Goal: Transaction & Acquisition: Purchase product/service

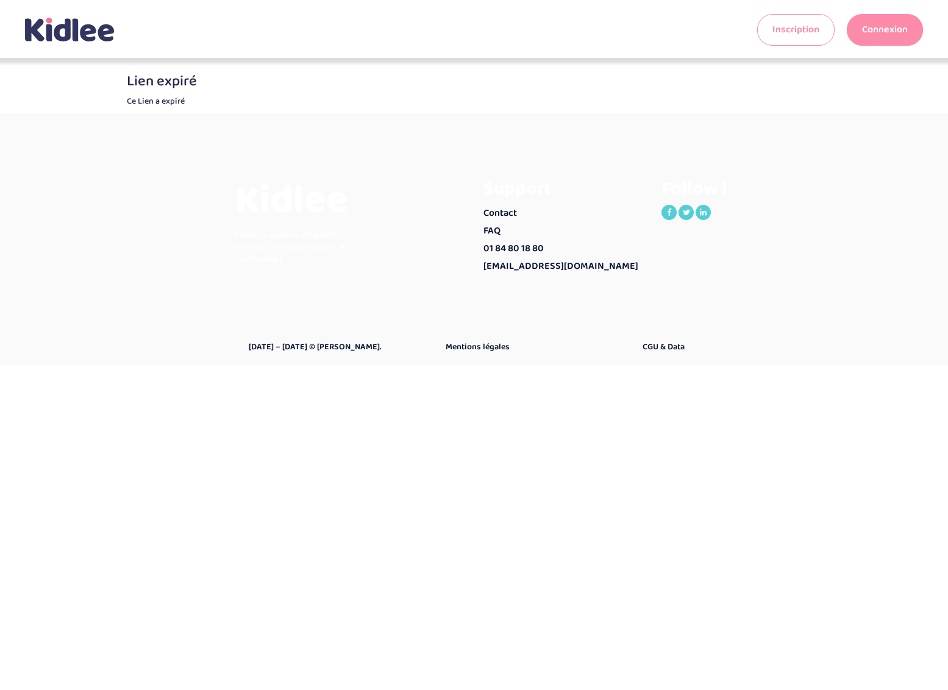
click at [606, 105] on p "Ce Lien a expiré" at bounding box center [474, 101] width 695 height 12
click at [871, 34] on link "Connexion" at bounding box center [884, 30] width 76 height 32
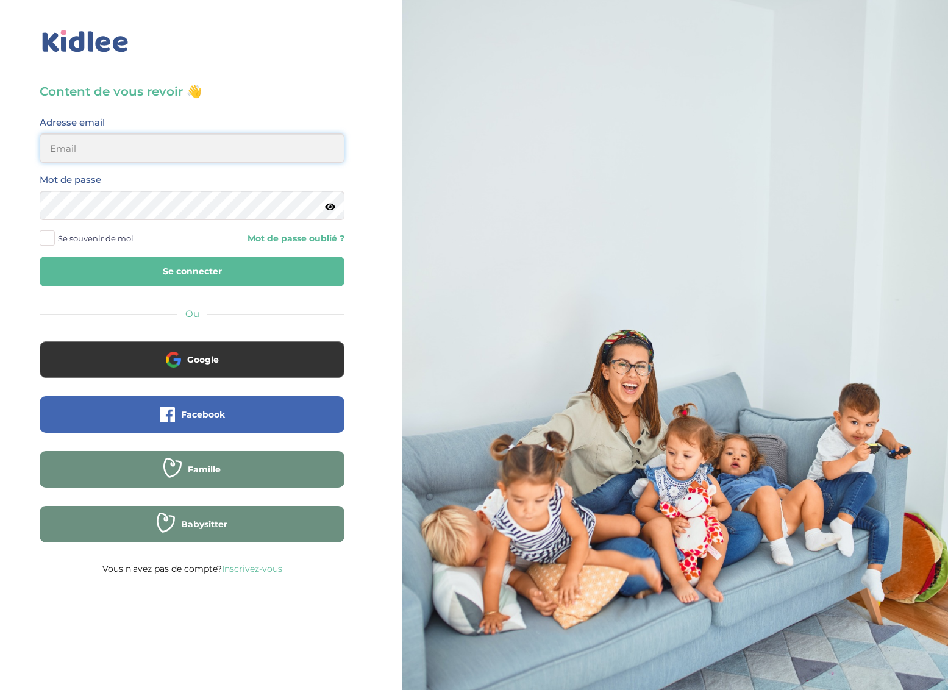
type input "margauxchouraqui@me.com"
click at [46, 238] on span at bounding box center [47, 237] width 15 height 15
click at [0, 0] on input "Se souvenir de moi" at bounding box center [0, 0] width 0 height 0
click at [329, 207] on icon at bounding box center [330, 206] width 10 height 9
click at [328, 207] on icon at bounding box center [330, 206] width 12 height 9
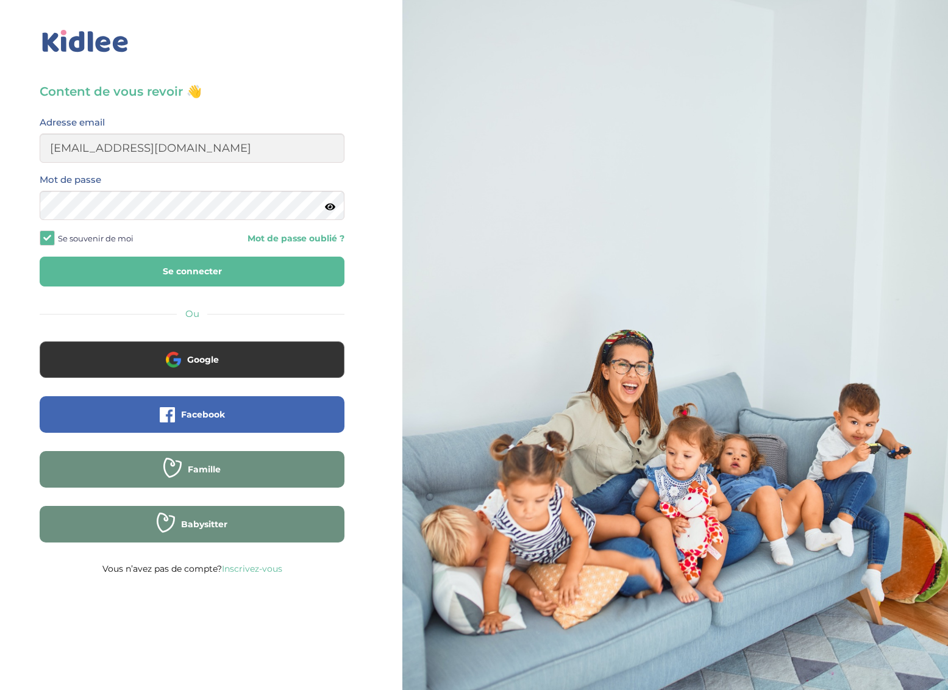
click at [153, 282] on button "Se connecter" at bounding box center [192, 272] width 305 height 30
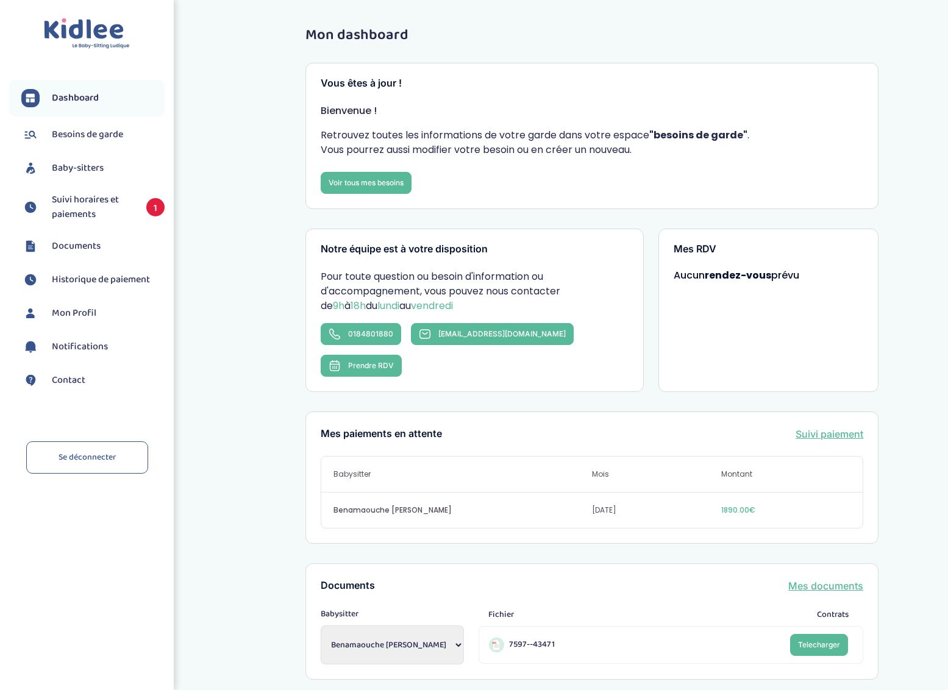
click at [113, 220] on span "Suivi horaires et paiements" at bounding box center [93, 207] width 82 height 29
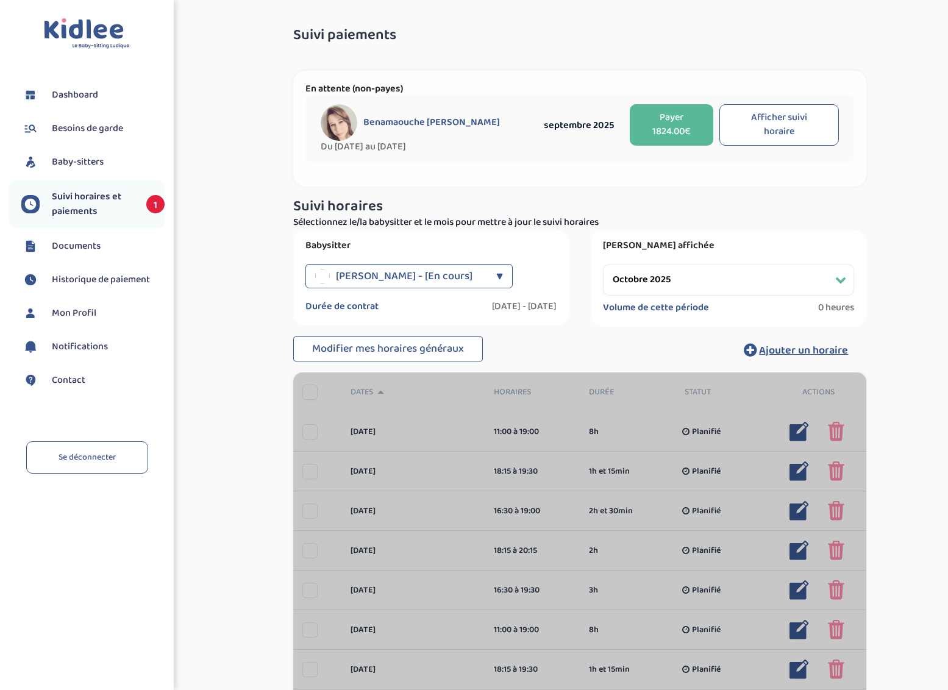
select select "octobre 2025"
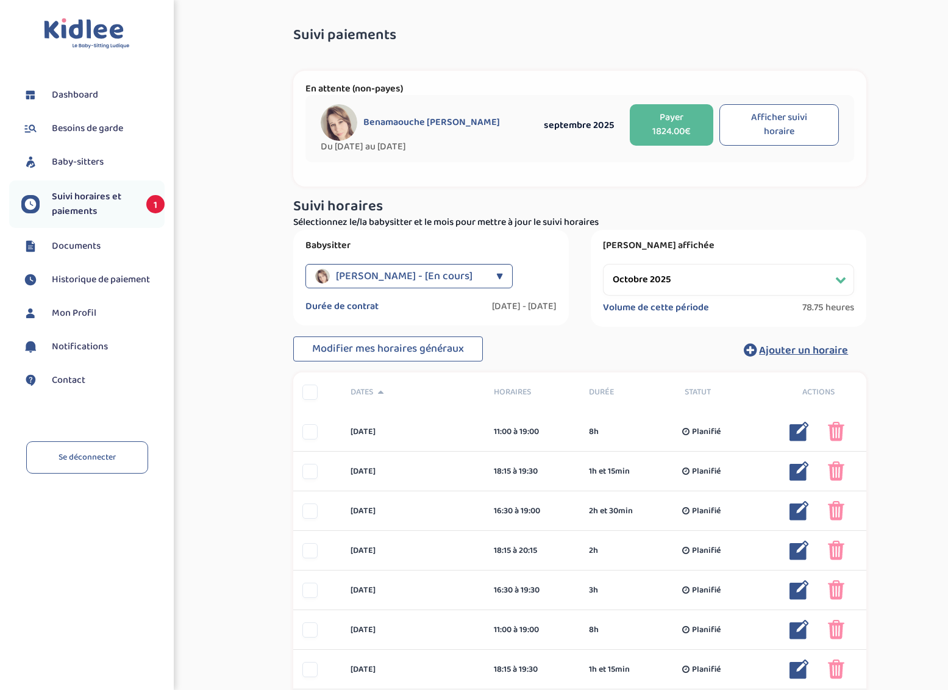
click at [656, 130] on button "Payer 1824.00€" at bounding box center [670, 124] width 83 height 41
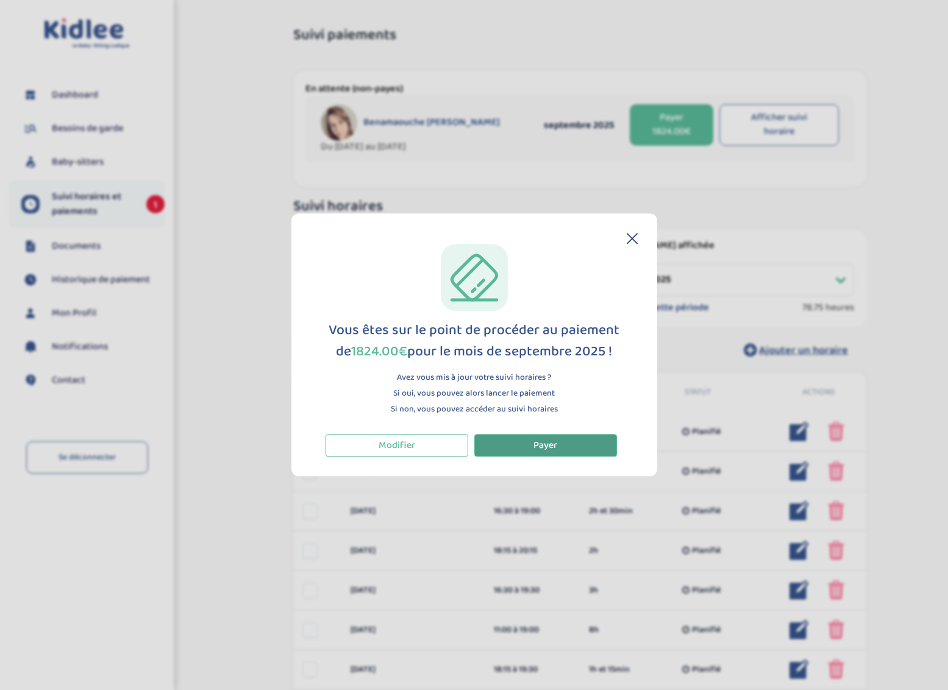
click at [580, 447] on button "Payer" at bounding box center [545, 445] width 143 height 23
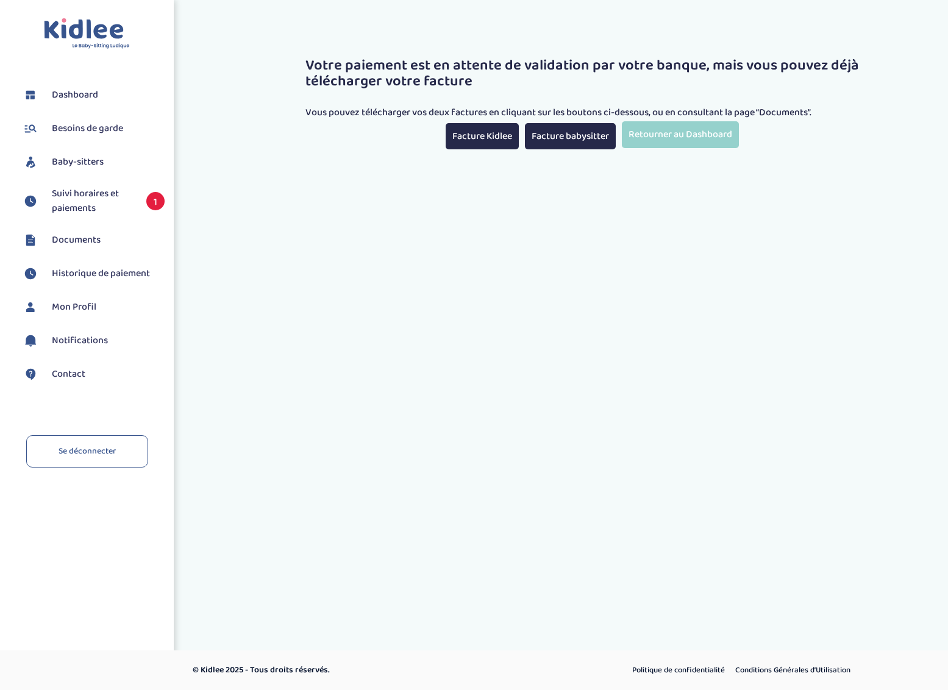
click at [723, 407] on div "Toggle navigation FAQ Chouraqui Margaux Dashboard Besoins de garde Baby-sitters…" at bounding box center [474, 213] width 948 height 427
click at [487, 135] on link "Facture Kidlee" at bounding box center [481, 136] width 73 height 26
click at [484, 130] on link "Facture Kidlee" at bounding box center [481, 136] width 73 height 26
click at [74, 93] on span "Dashboard" at bounding box center [75, 95] width 46 height 15
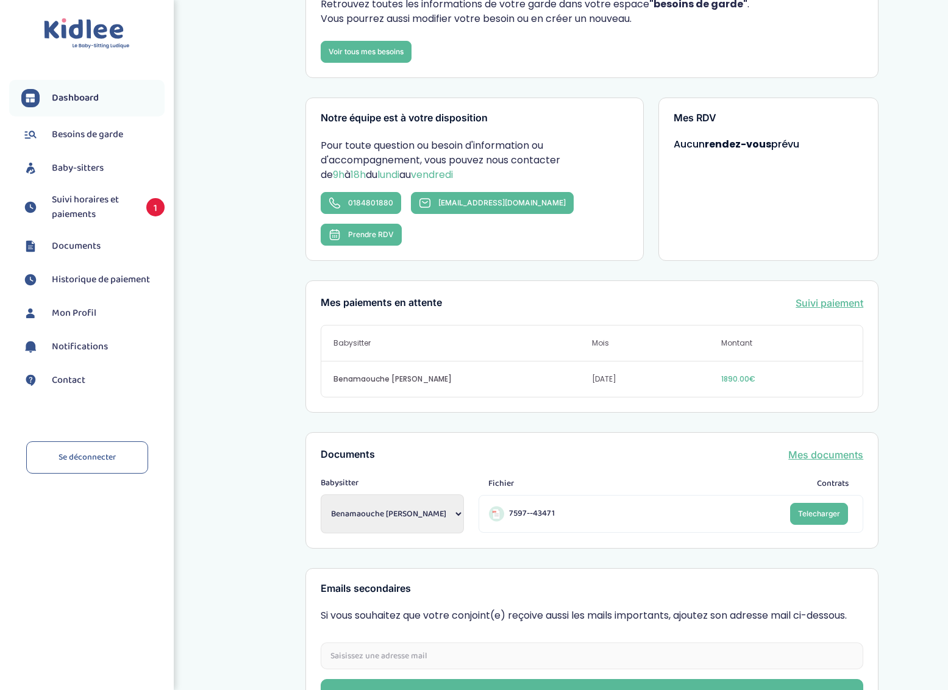
scroll to position [213, 0]
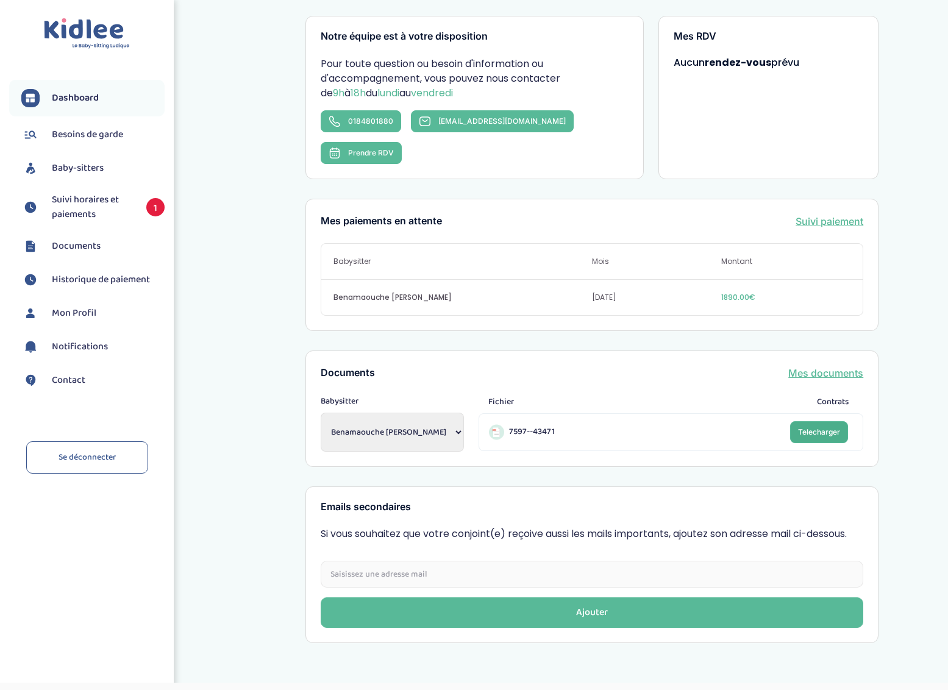
click at [832, 421] on link "Telecharger" at bounding box center [819, 432] width 58 height 22
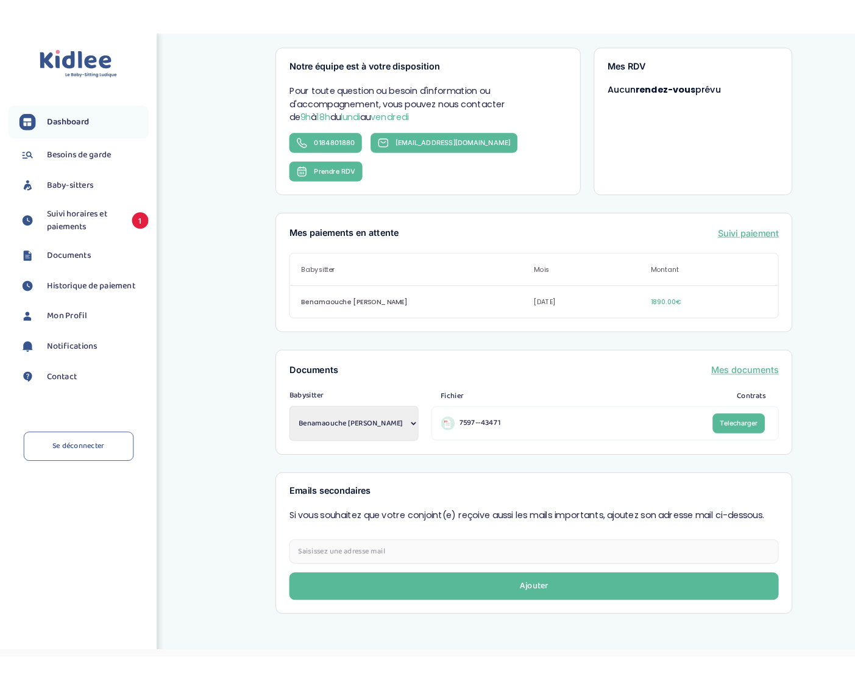
scroll to position [0, 0]
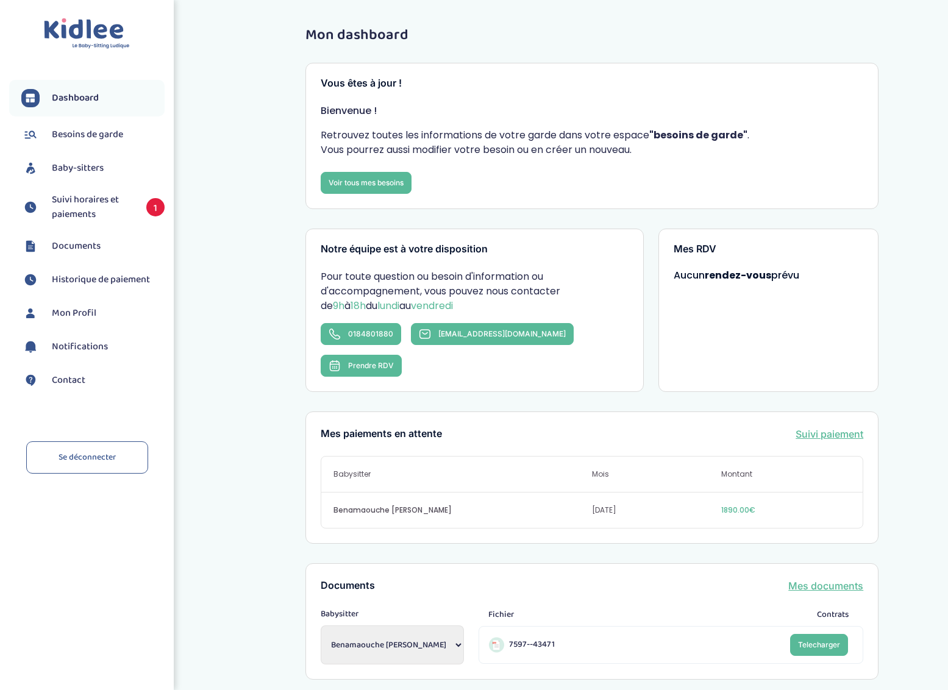
click at [283, 217] on div "Mon dashboard Vous êtes à jour ! Bienvenue ! Retrouvez toutes les informations …" at bounding box center [592, 441] width 712 height 846
click at [925, 82] on div "Mon dashboard Vous êtes à jour ! Bienvenue ! Retrouvez toutes les informations …" at bounding box center [592, 441] width 712 height 846
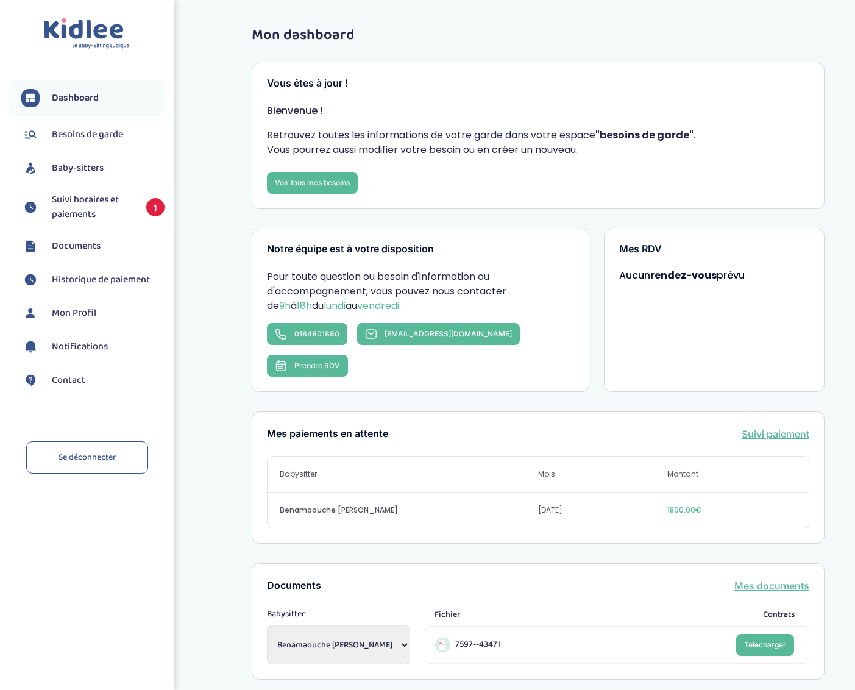
click at [93, 216] on span "Suivi horaires et paiements" at bounding box center [93, 207] width 82 height 29
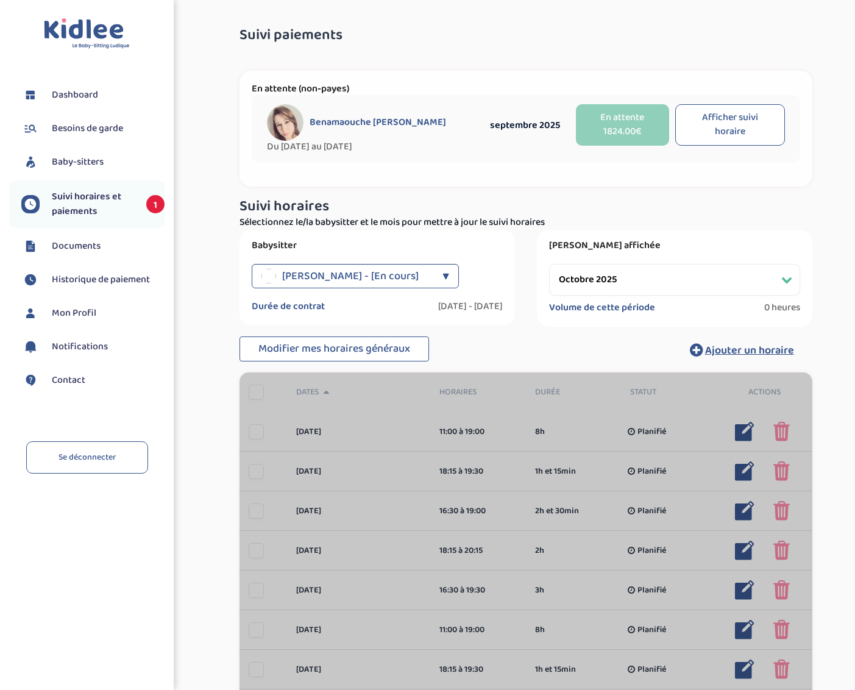
select select "octobre 2025"
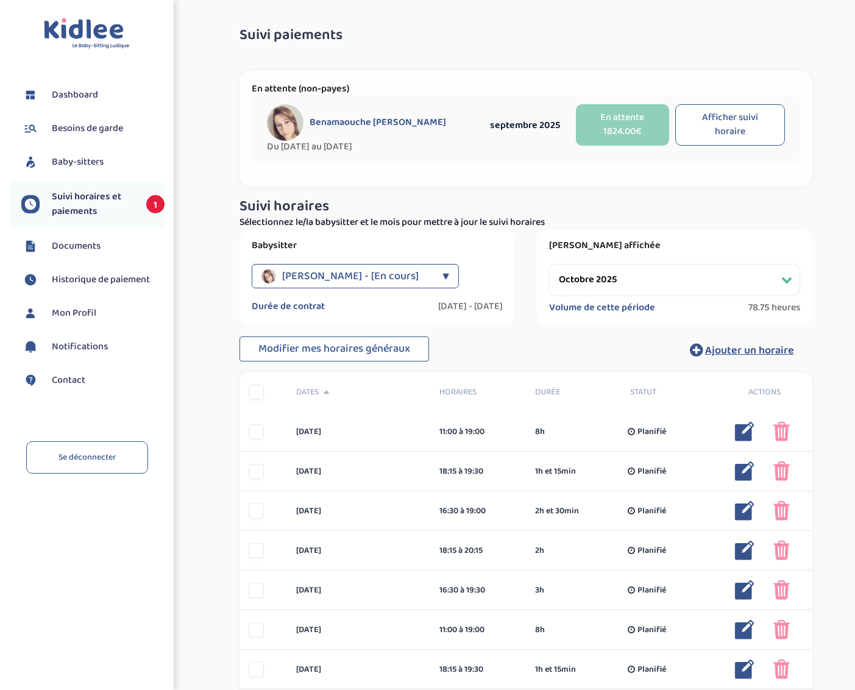
click at [90, 203] on span "Suivi horaires et paiements" at bounding box center [93, 204] width 82 height 29
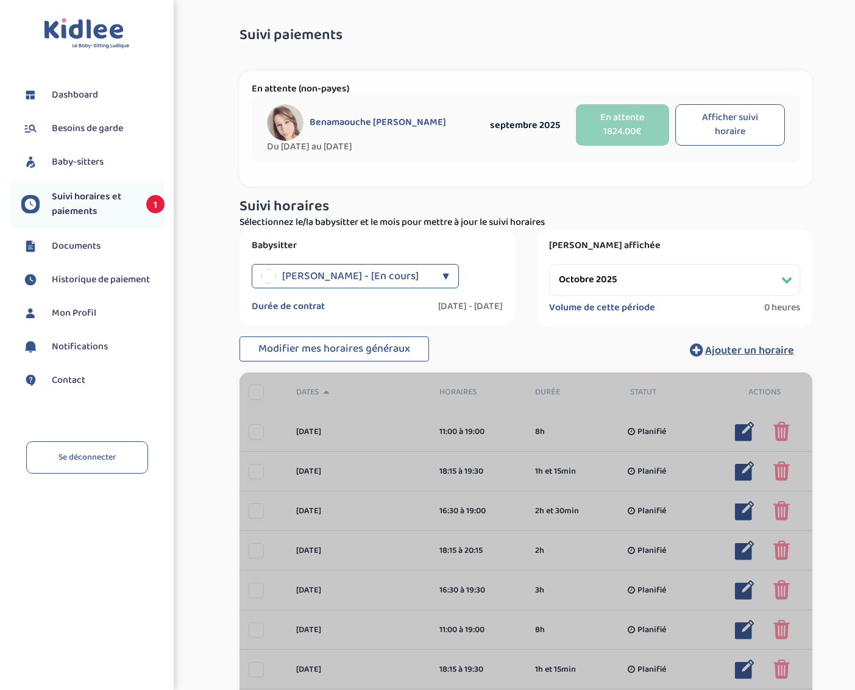
select select "octobre 2025"
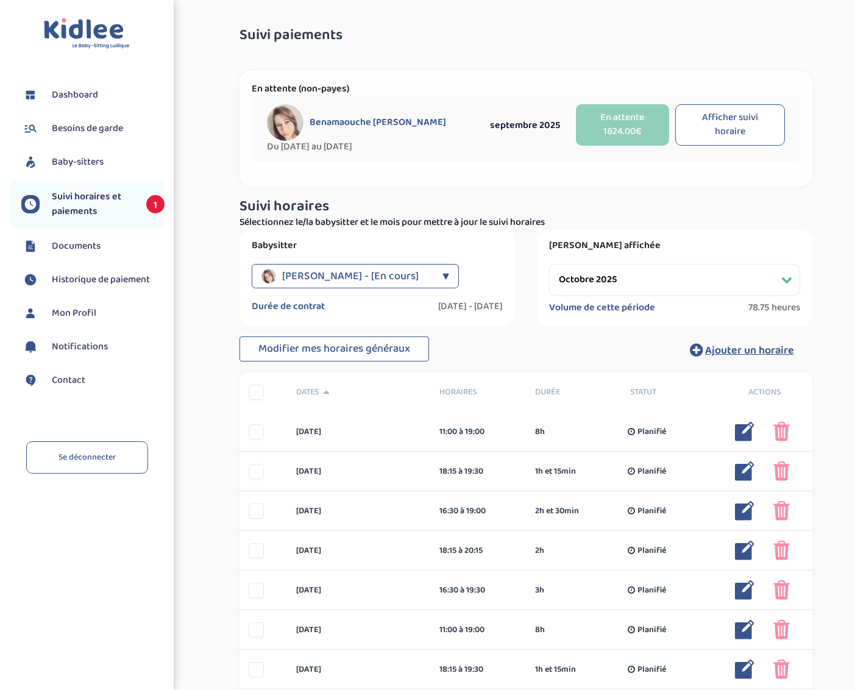
click at [102, 288] on link "Historique de paiement" at bounding box center [92, 280] width 143 height 18
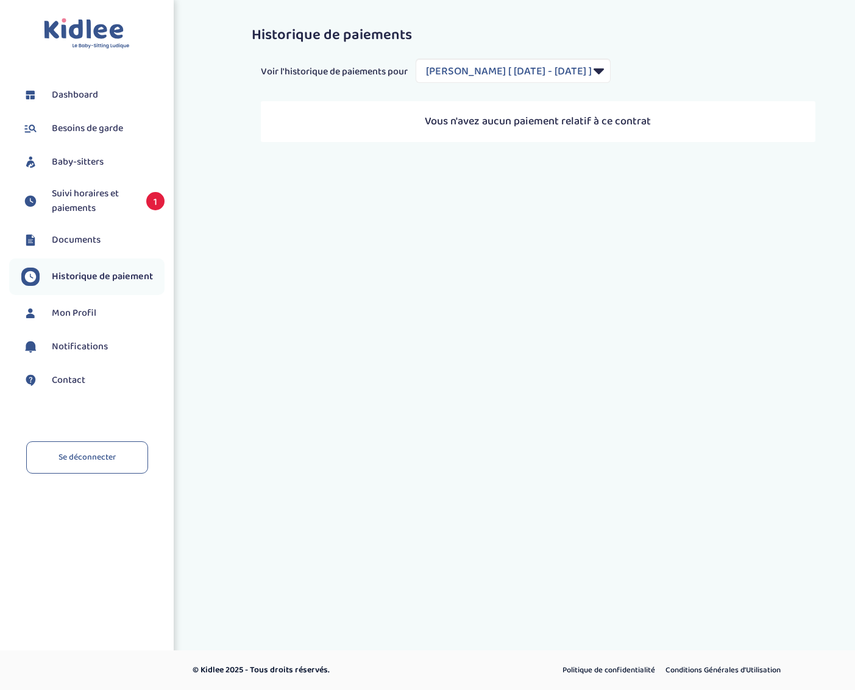
select select "2104"
click at [65, 206] on span "Suivi horaires et paiements" at bounding box center [93, 200] width 82 height 29
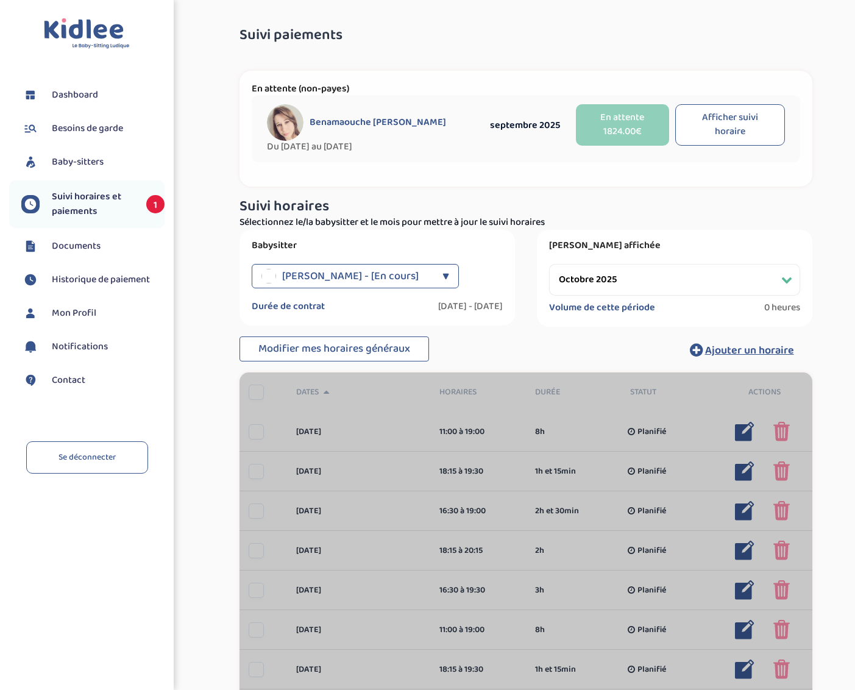
select select "octobre 2025"
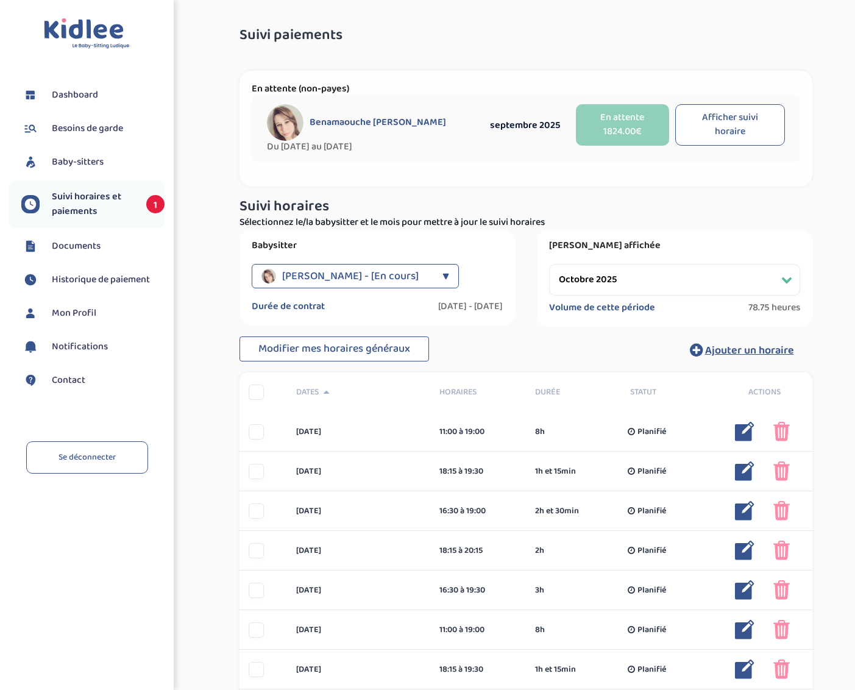
click at [67, 260] on li "Documents" at bounding box center [86, 246] width 155 height 30
click at [72, 247] on span "Documents" at bounding box center [76, 246] width 49 height 15
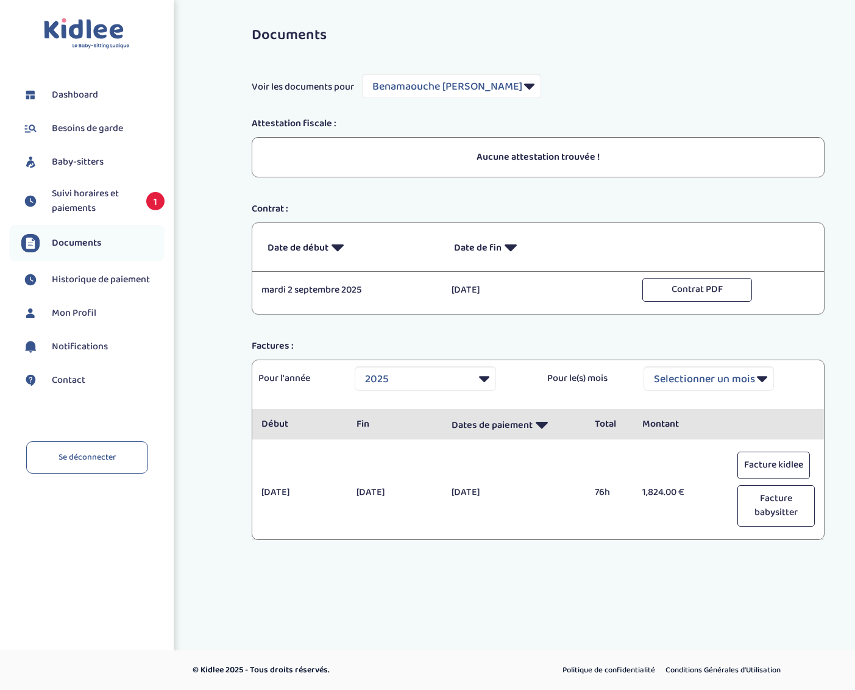
select select "28737"
select select "2025"
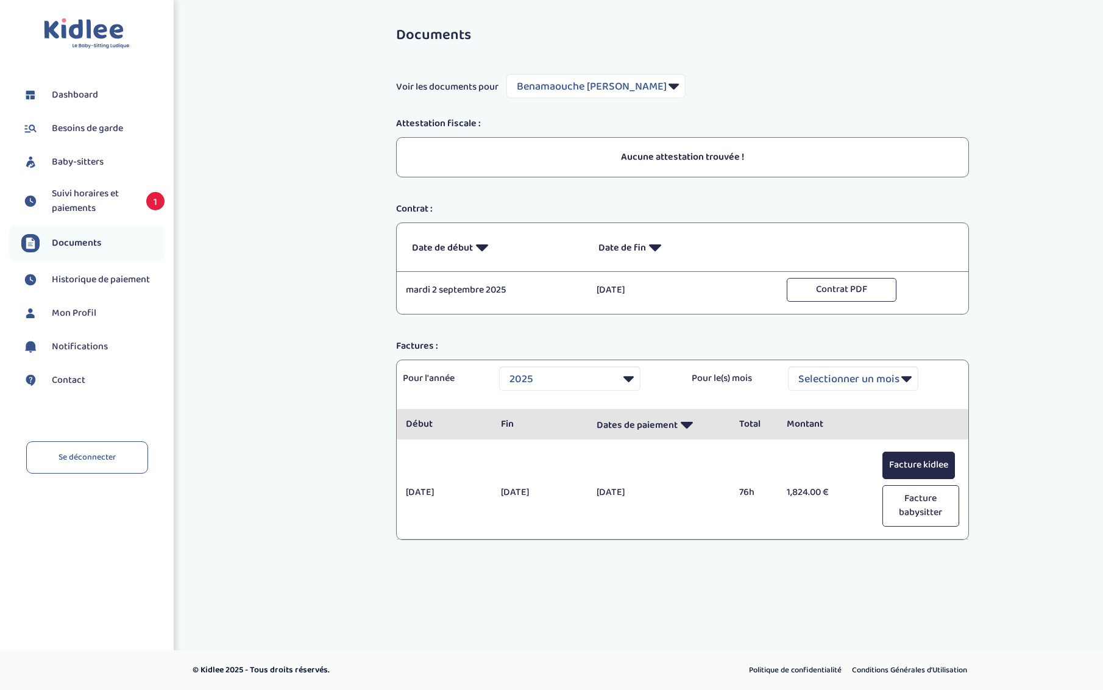
click at [854, 463] on button "Facture kidlee" at bounding box center [918, 465] width 73 height 27
click at [854, 500] on button "Facture babysitter" at bounding box center [920, 505] width 77 height 41
